Goal: Task Accomplishment & Management: Complete application form

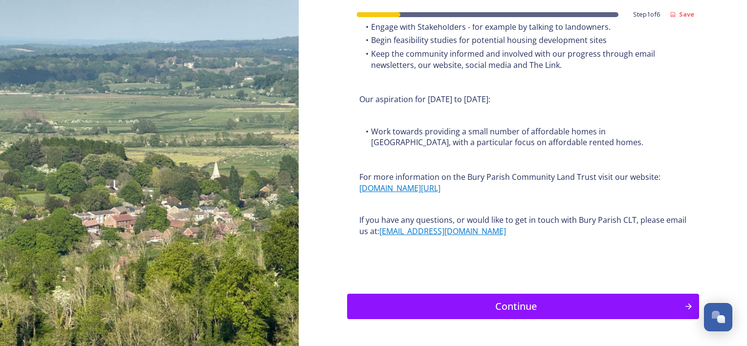
scroll to position [1200, 0]
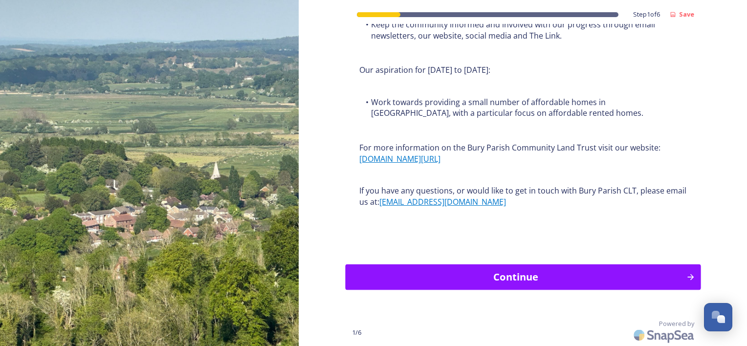
click at [686, 275] on icon "Continue" at bounding box center [690, 277] width 9 height 10
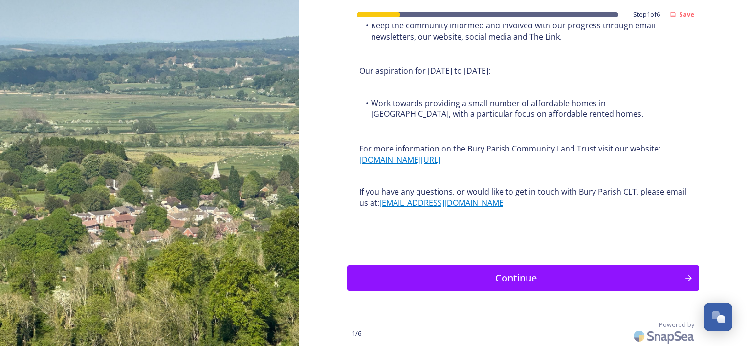
scroll to position [1200, 0]
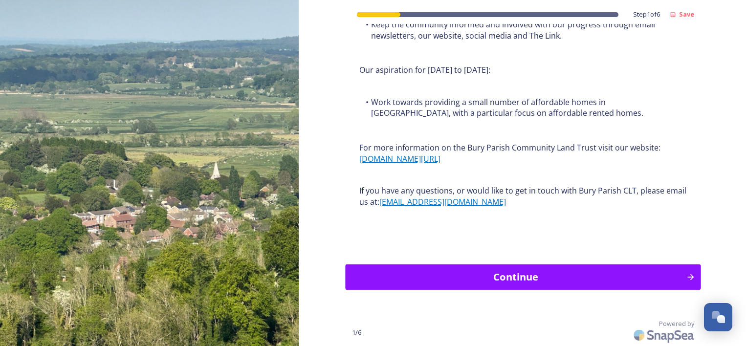
click at [507, 274] on div "Continue" at bounding box center [515, 277] width 330 height 15
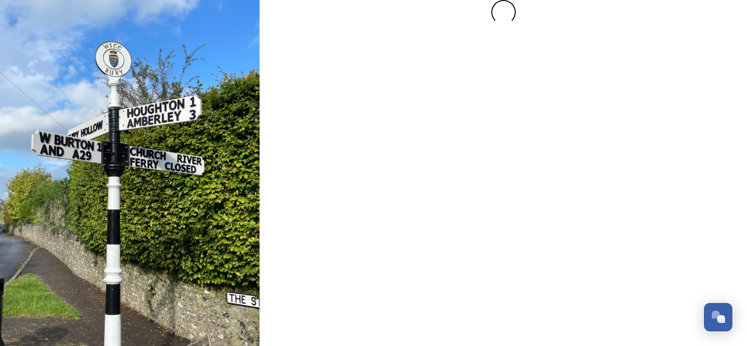
scroll to position [0, 0]
